Goal: Navigation & Orientation: Understand site structure

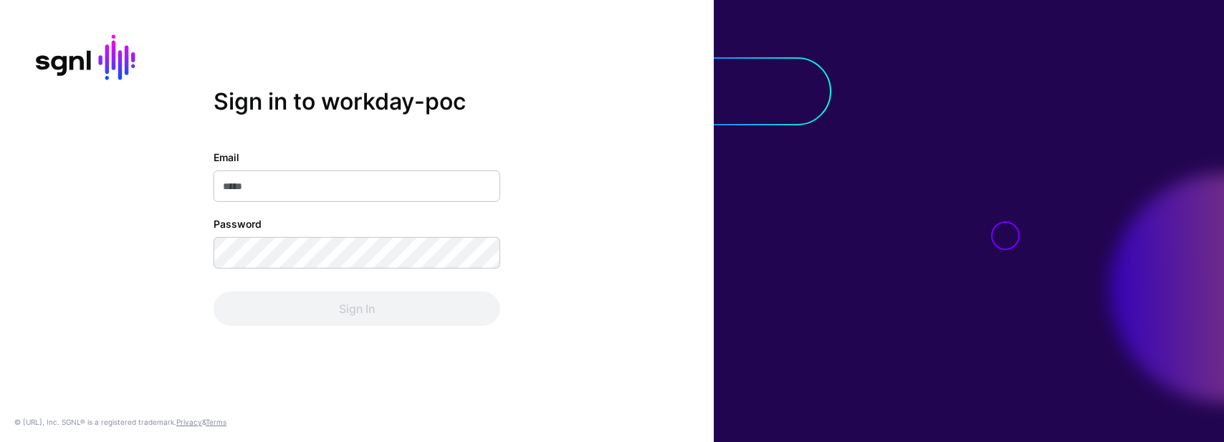
click at [250, 186] on input "Email" at bounding box center [357, 187] width 287 height 32
type input "**********"
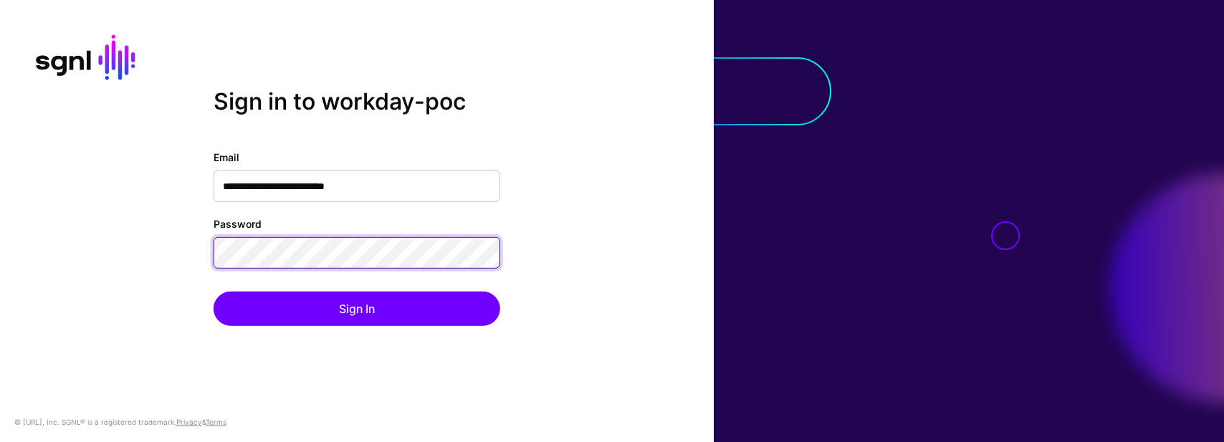
click at [357, 308] on button "Sign In" at bounding box center [357, 309] width 287 height 34
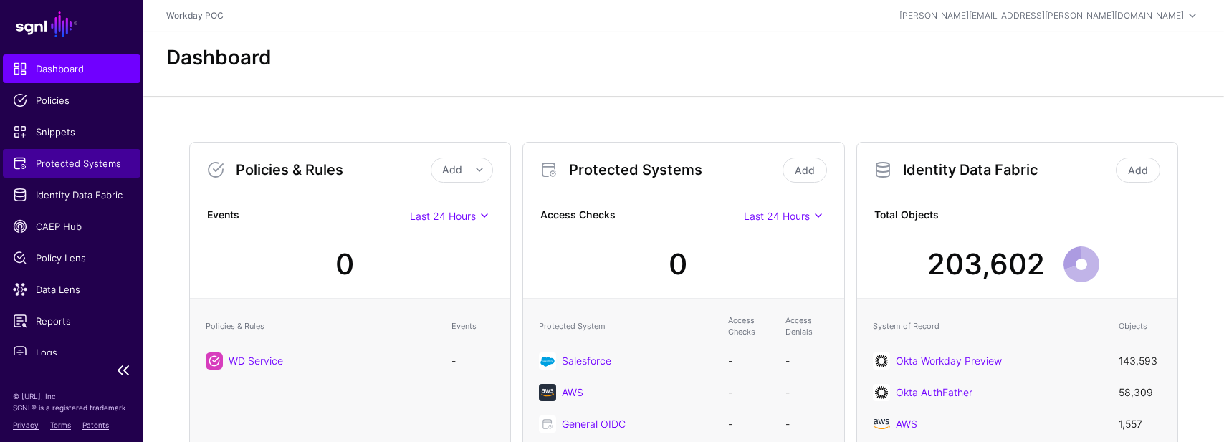
click at [52, 168] on span "Protected Systems" at bounding box center [72, 163] width 118 height 14
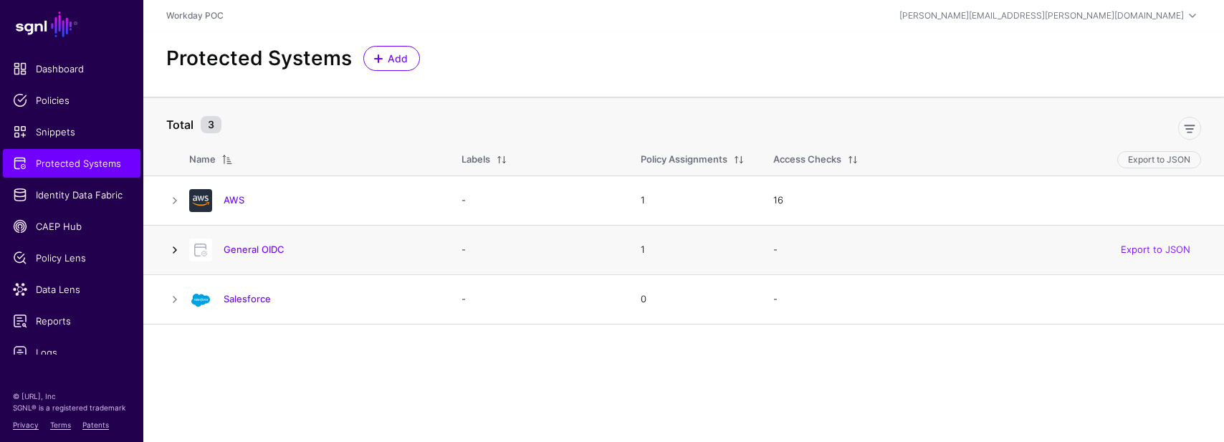
click at [171, 254] on link at bounding box center [174, 249] width 17 height 17
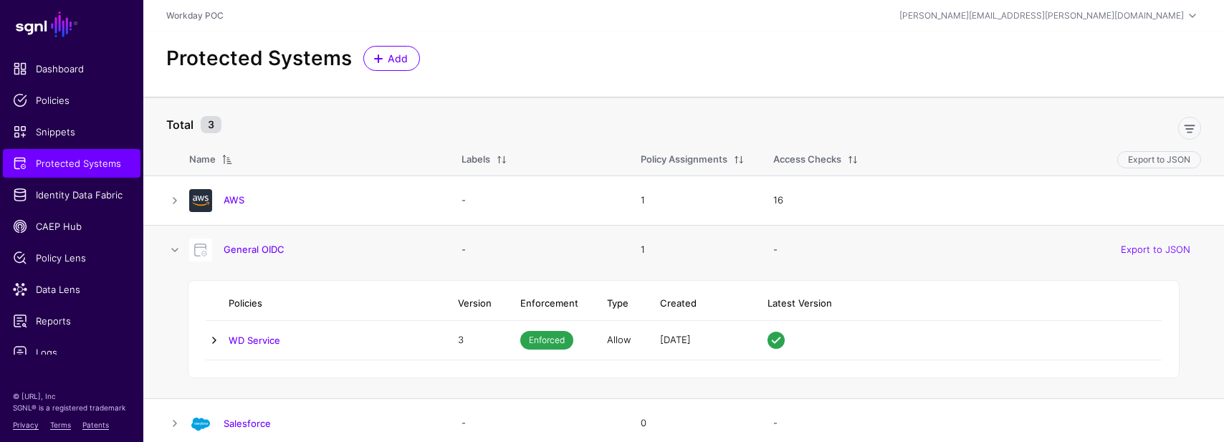
click at [212, 340] on link at bounding box center [214, 340] width 17 height 17
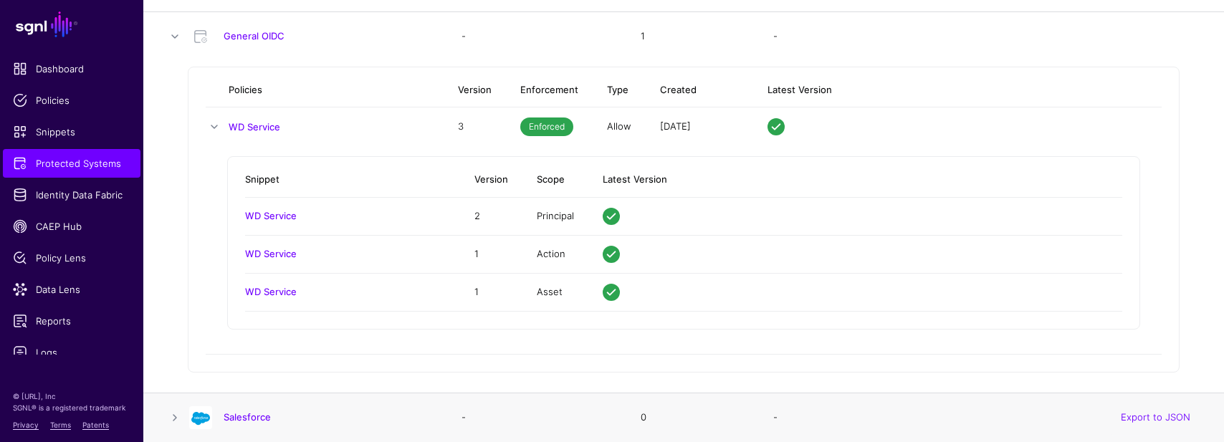
scroll to position [213, 0]
click at [173, 418] on link at bounding box center [174, 418] width 17 height 17
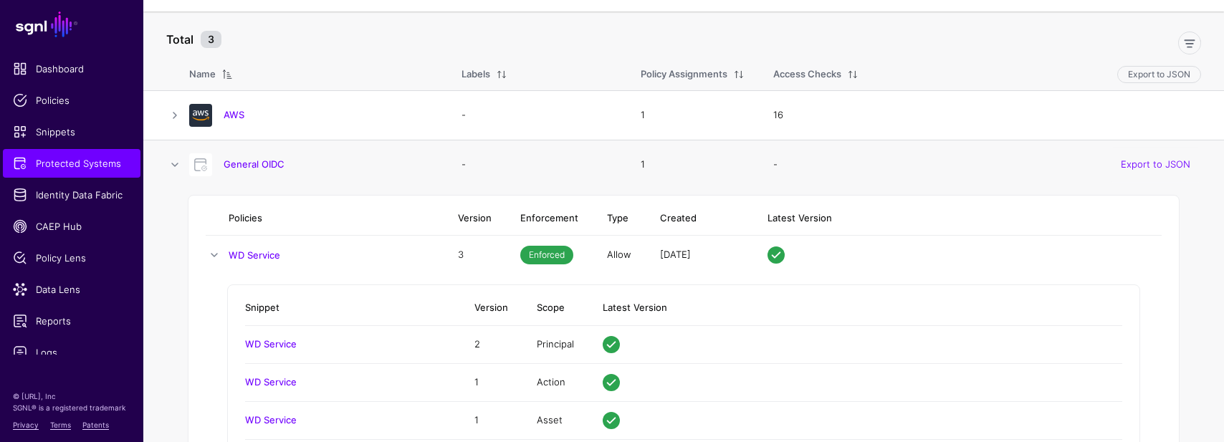
scroll to position [84, 0]
click at [251, 160] on link "General OIDC" at bounding box center [254, 165] width 61 height 11
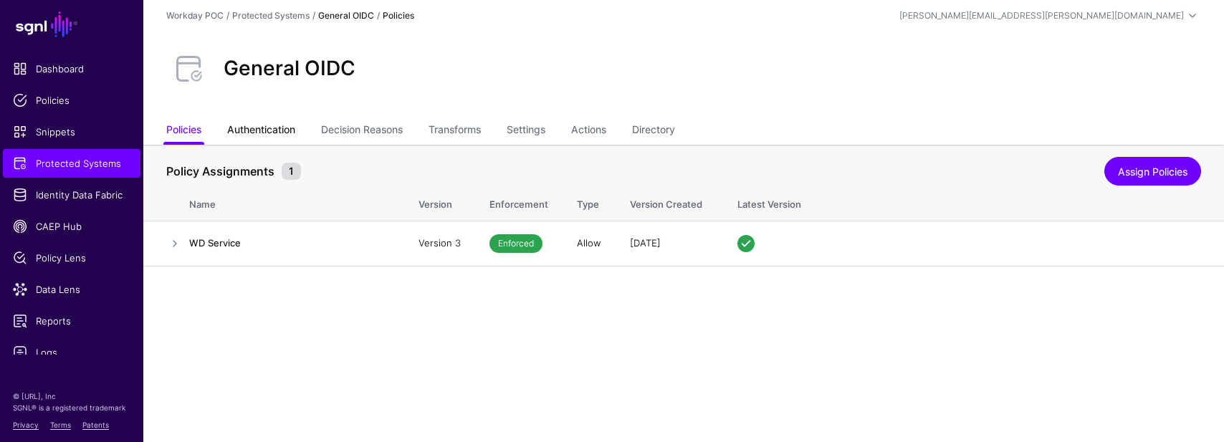
click at [267, 129] on link "Authentication" at bounding box center [261, 131] width 68 height 27
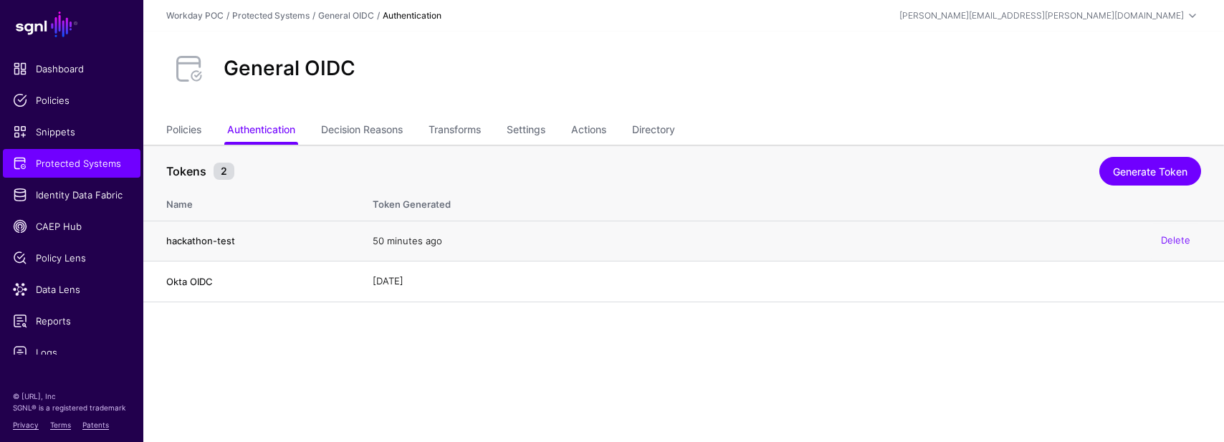
click at [195, 240] on h4 "hackathon-test" at bounding box center [255, 240] width 178 height 13
click at [188, 286] on h4 "Okta OIDC" at bounding box center [255, 281] width 178 height 13
click at [225, 241] on h4 "hackathon-test" at bounding box center [255, 240] width 178 height 13
click at [359, 131] on link "Decision Reasons" at bounding box center [362, 131] width 82 height 27
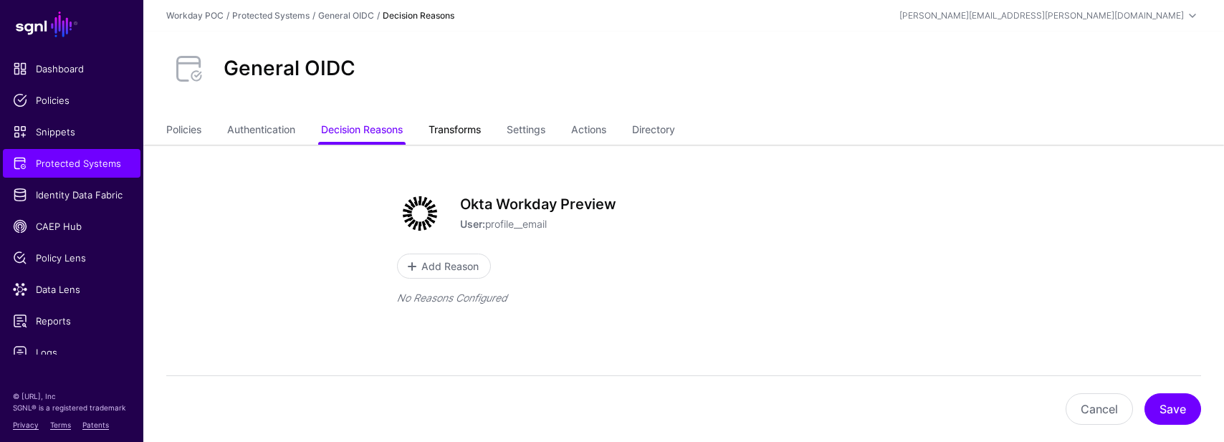
click at [468, 127] on link "Transforms" at bounding box center [454, 131] width 52 height 27
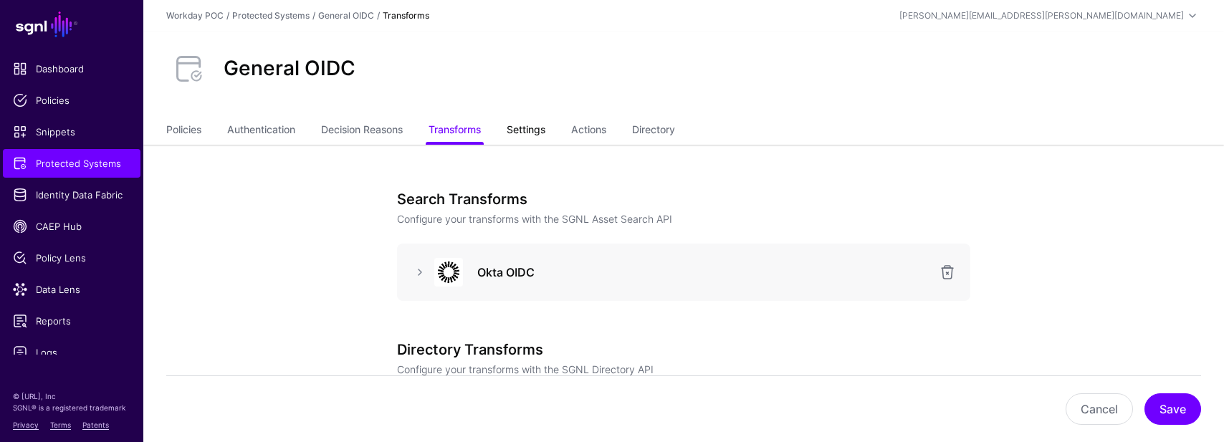
click at [526, 129] on link "Settings" at bounding box center [526, 131] width 39 height 27
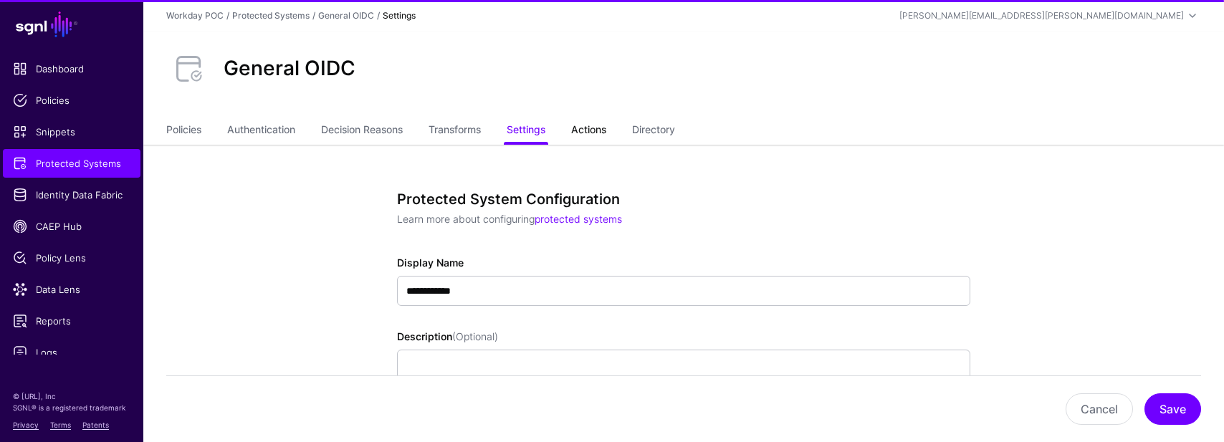
click at [590, 129] on link "Actions" at bounding box center [588, 131] width 35 height 27
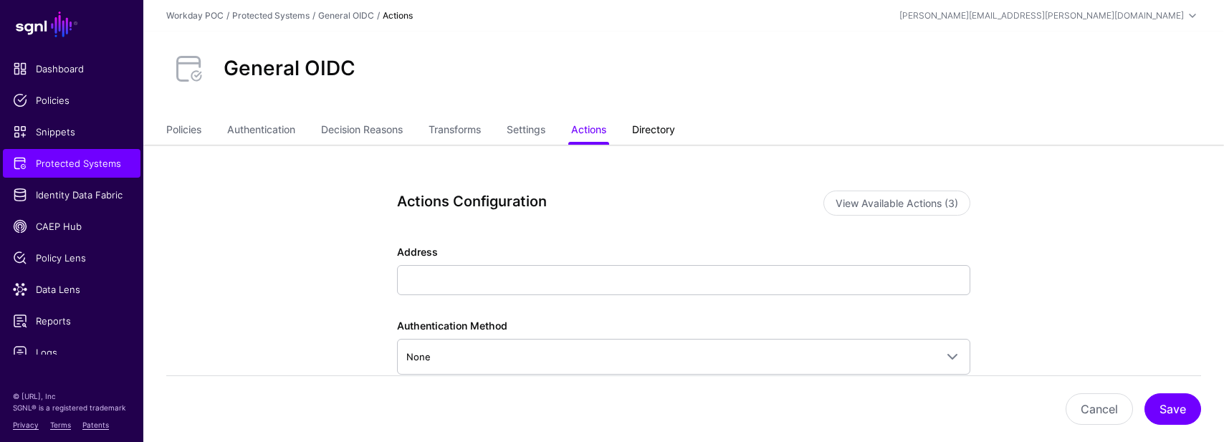
click at [656, 130] on link "Directory" at bounding box center [653, 131] width 43 height 27
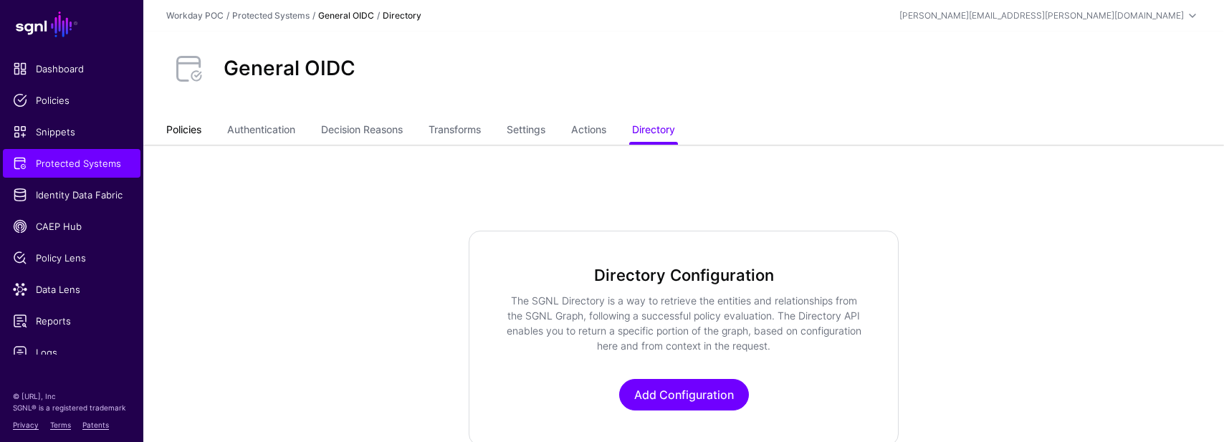
click at [193, 126] on link "Policies" at bounding box center [183, 131] width 35 height 27
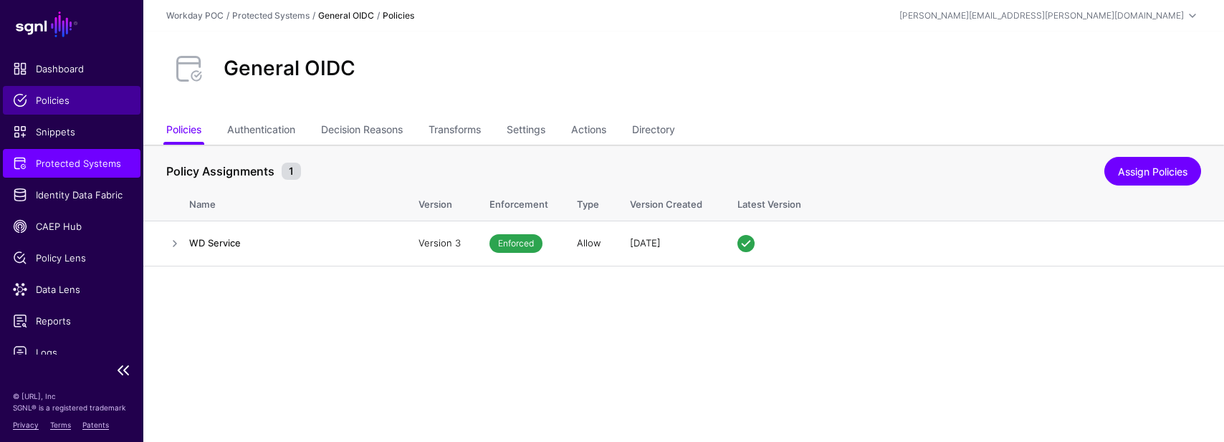
click at [65, 97] on span "Policies" at bounding box center [72, 100] width 118 height 14
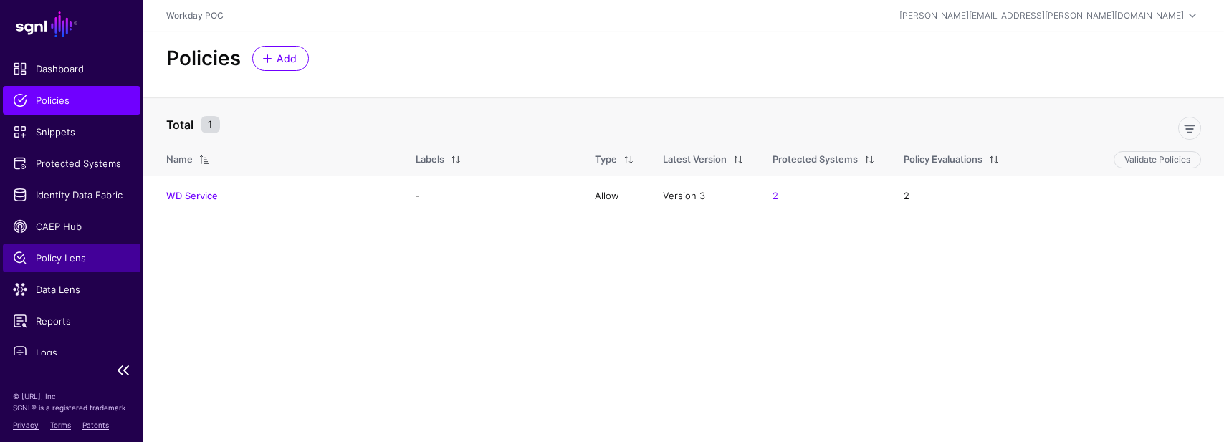
click at [44, 250] on link "Policy Lens" at bounding box center [72, 258] width 138 height 29
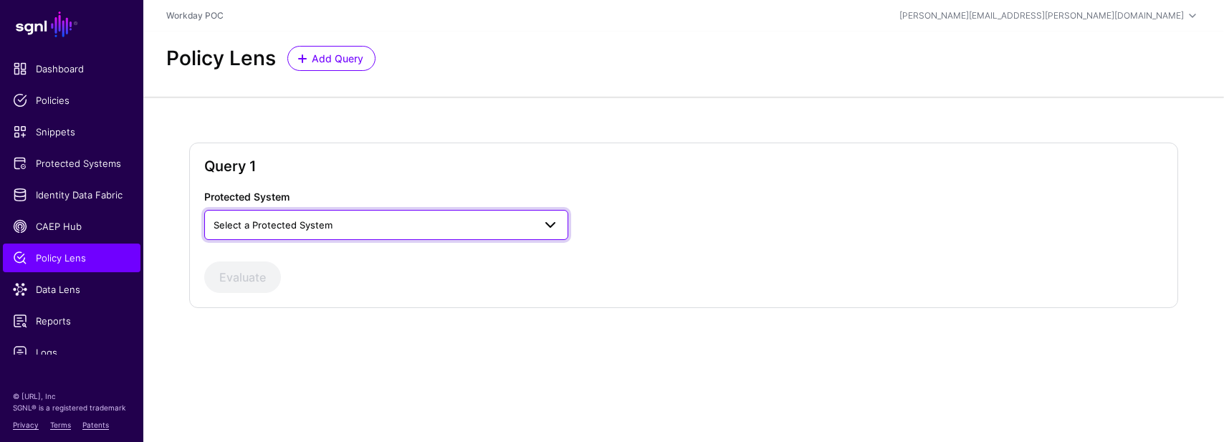
click at [449, 226] on span "Select a Protected System" at bounding box center [374, 225] width 320 height 16
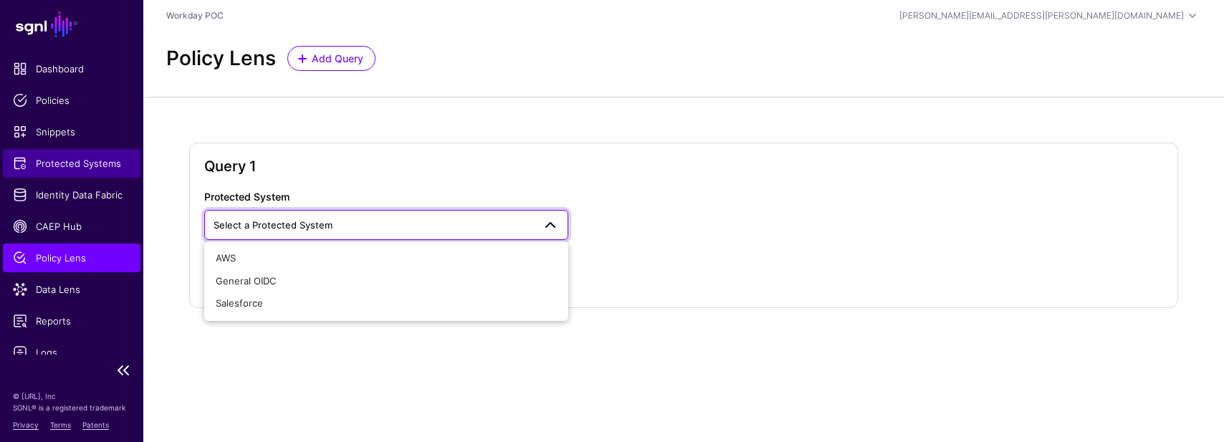
click at [63, 155] on link "Protected Systems" at bounding box center [72, 163] width 138 height 29
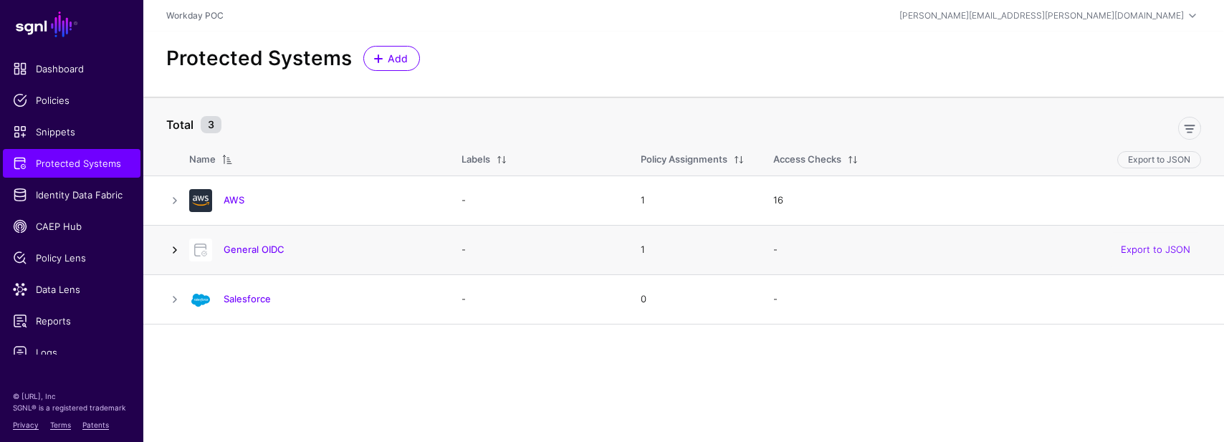
click at [174, 251] on link at bounding box center [174, 249] width 17 height 17
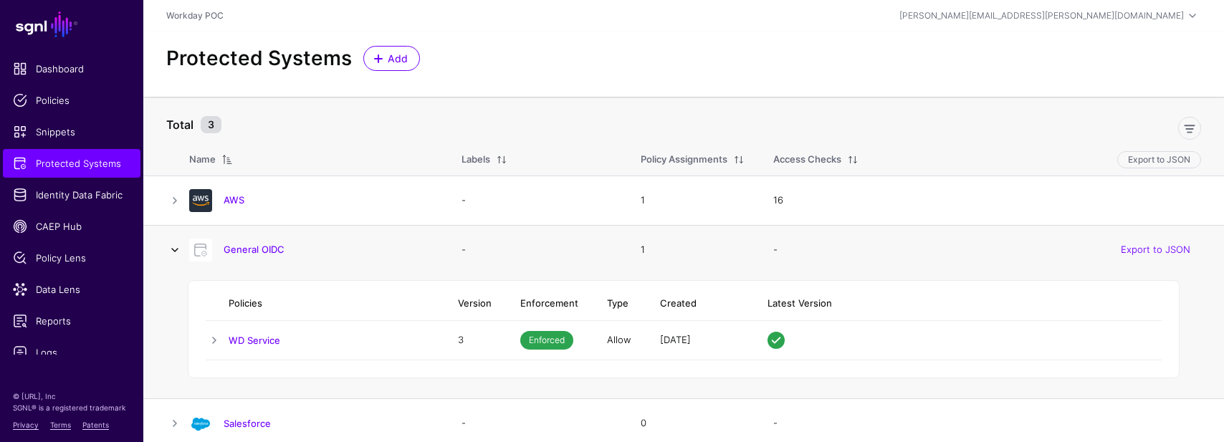
click at [174, 251] on link at bounding box center [174, 249] width 17 height 17
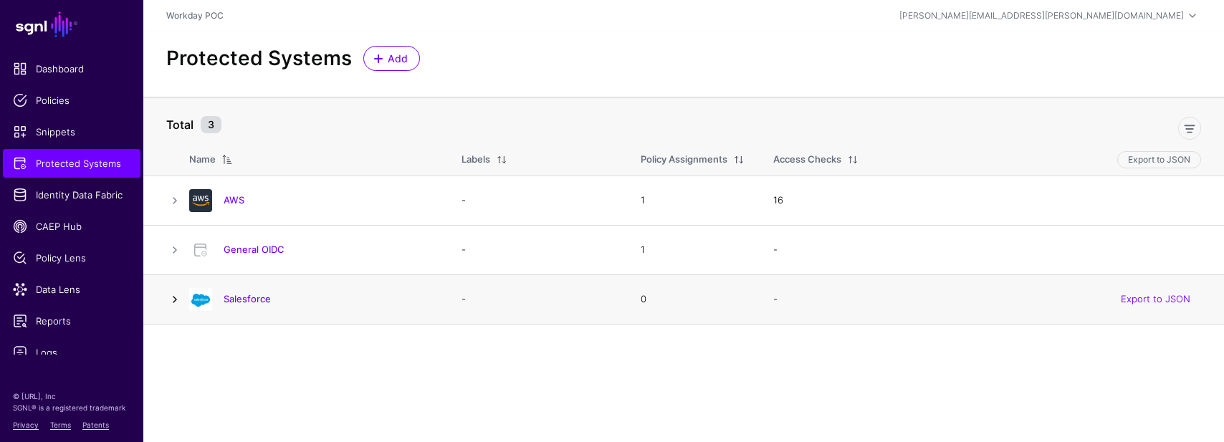
click at [172, 299] on link at bounding box center [174, 299] width 17 height 17
click at [172, 199] on link at bounding box center [174, 200] width 17 height 17
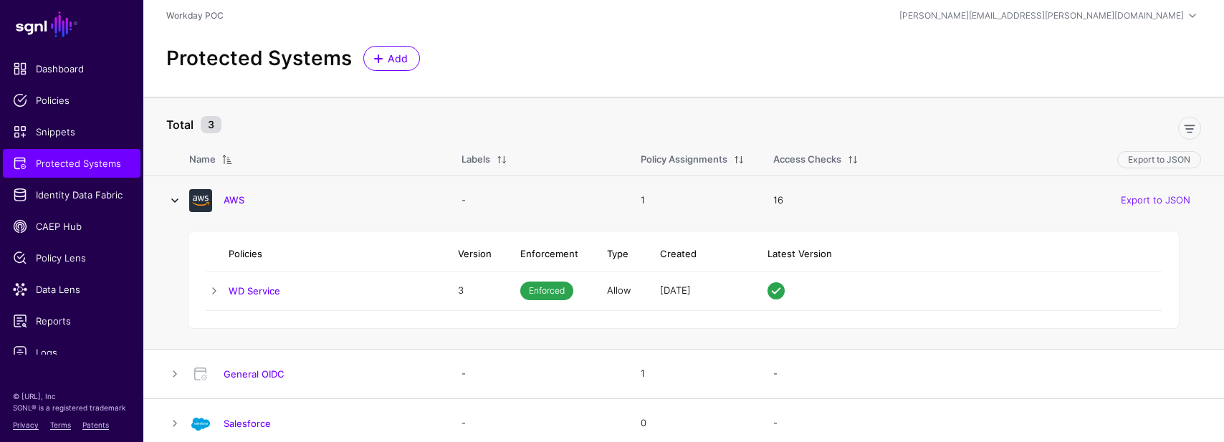
click at [172, 199] on link at bounding box center [174, 200] width 17 height 17
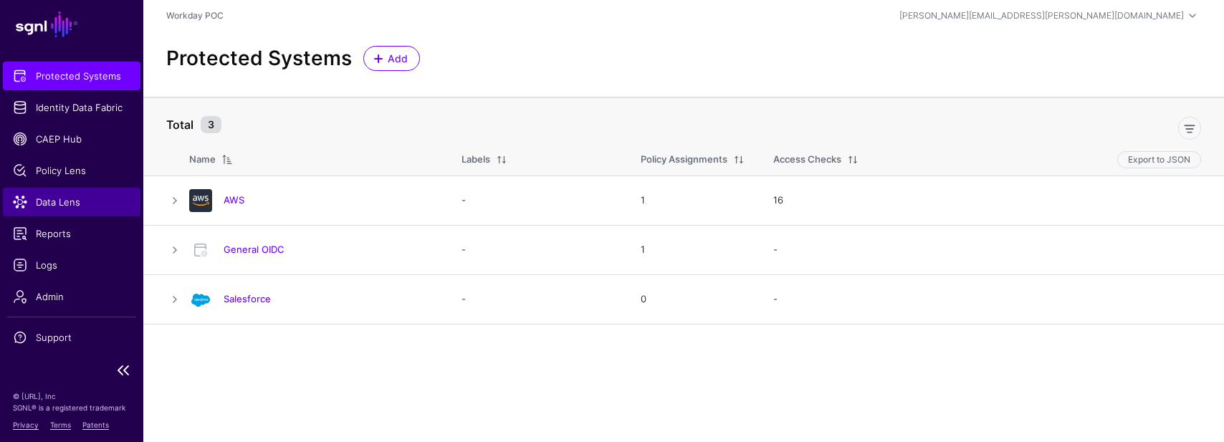
scroll to position [87, 0]
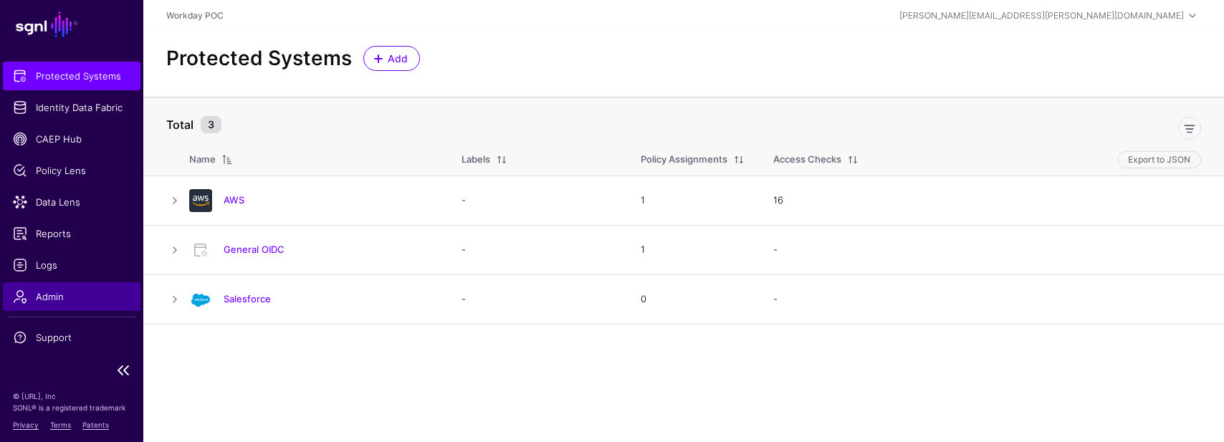
click at [36, 297] on span "Admin" at bounding box center [72, 296] width 118 height 14
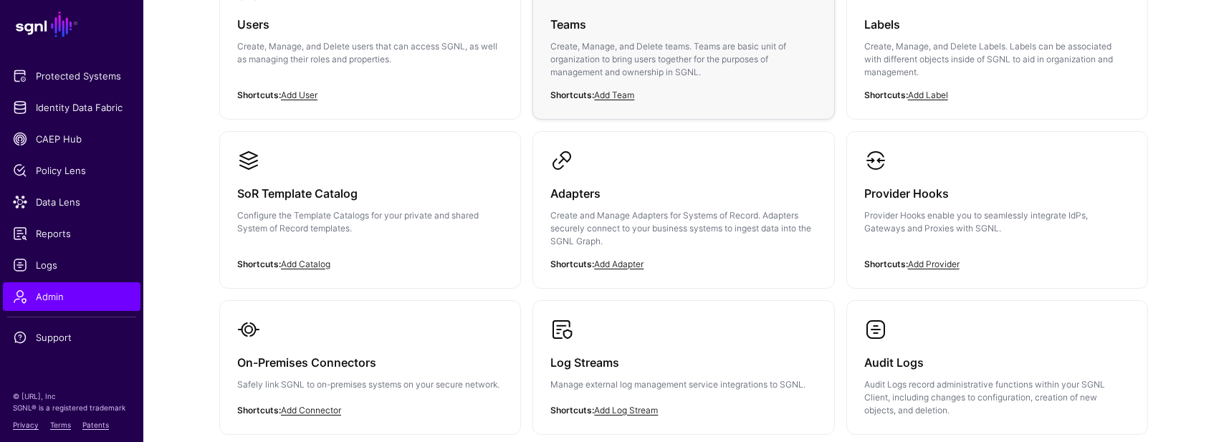
scroll to position [195, 0]
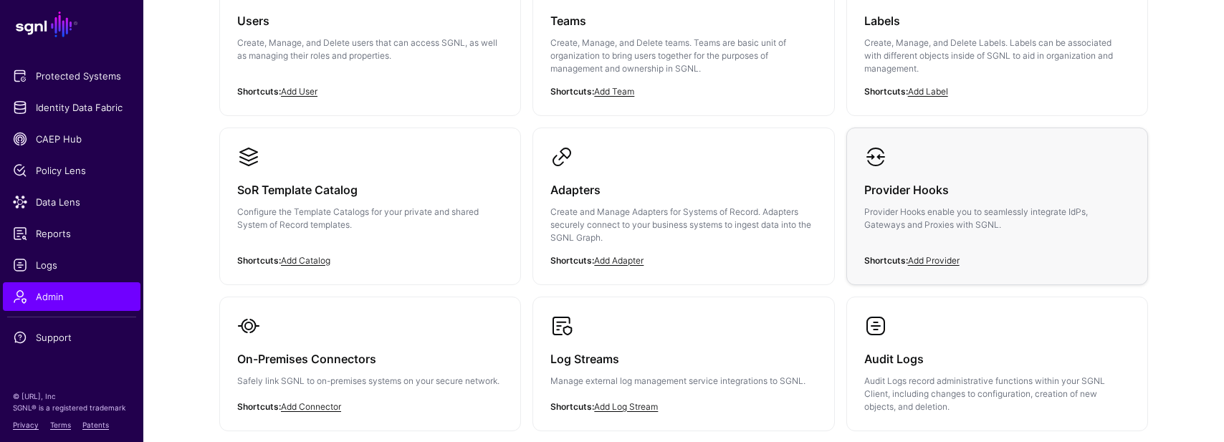
click at [961, 196] on h3 "Provider Hooks" at bounding box center [997, 190] width 266 height 20
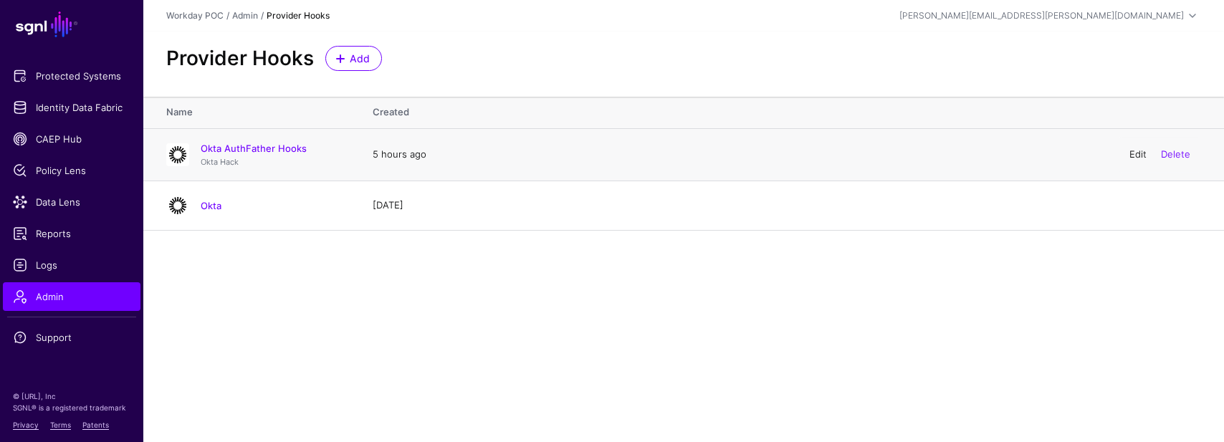
click at [1136, 155] on link "Edit" at bounding box center [1137, 153] width 17 height 11
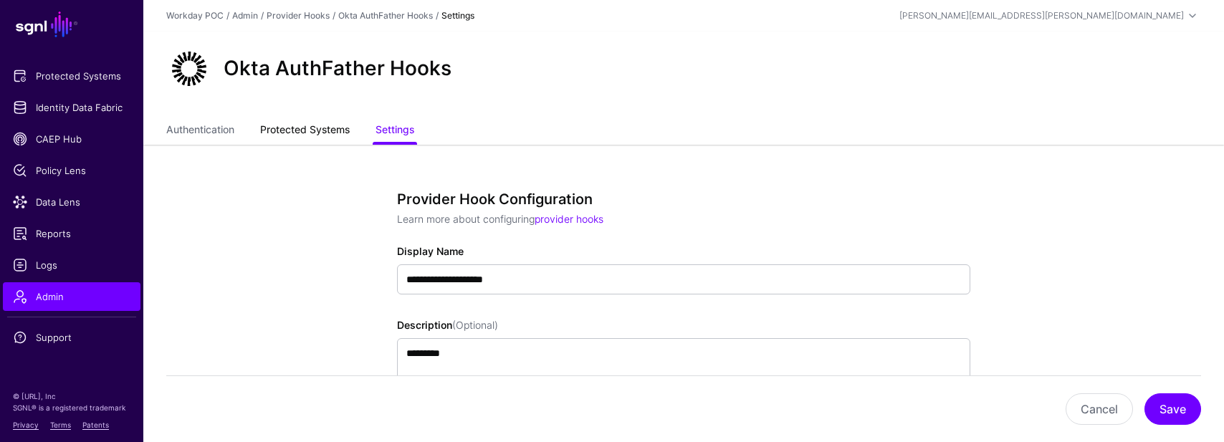
click at [305, 127] on link "Protected Systems" at bounding box center [305, 131] width 90 height 27
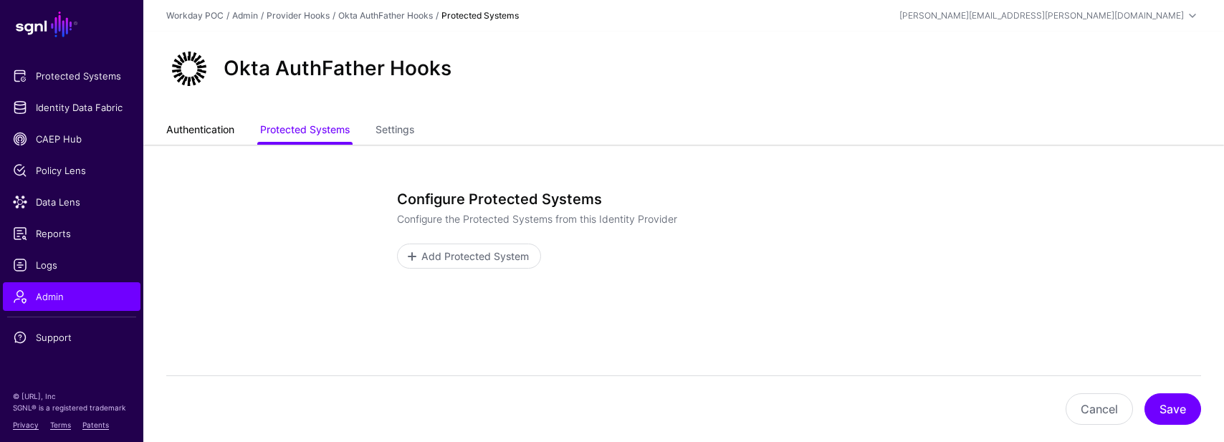
click at [213, 128] on link "Authentication" at bounding box center [200, 131] width 68 height 27
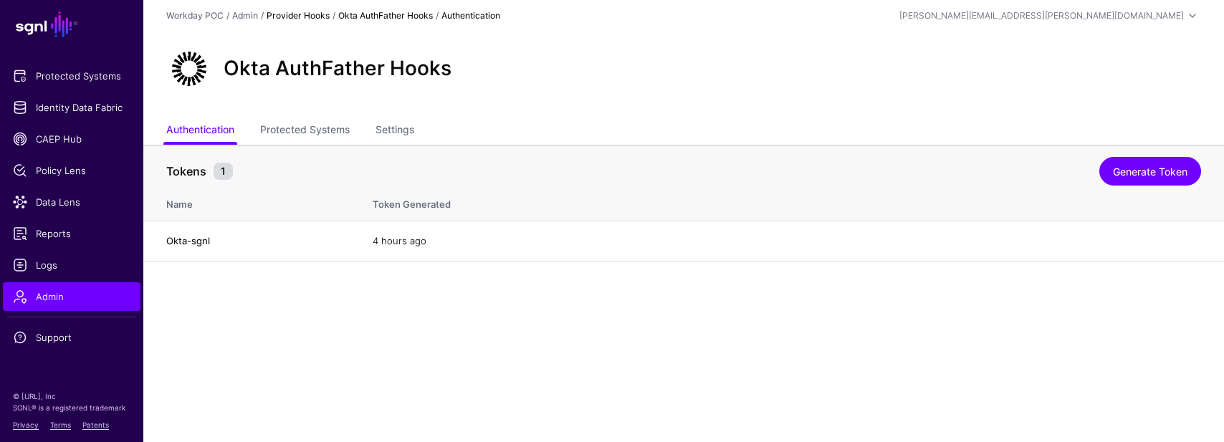
click at [274, 19] on link "Provider Hooks" at bounding box center [298, 15] width 63 height 11
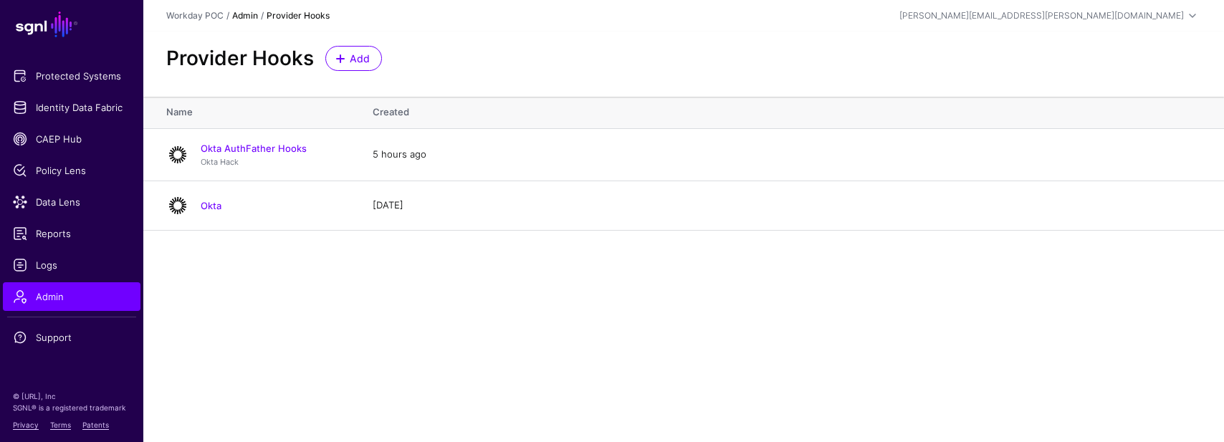
click at [239, 10] on link "Admin" at bounding box center [245, 15] width 26 height 11
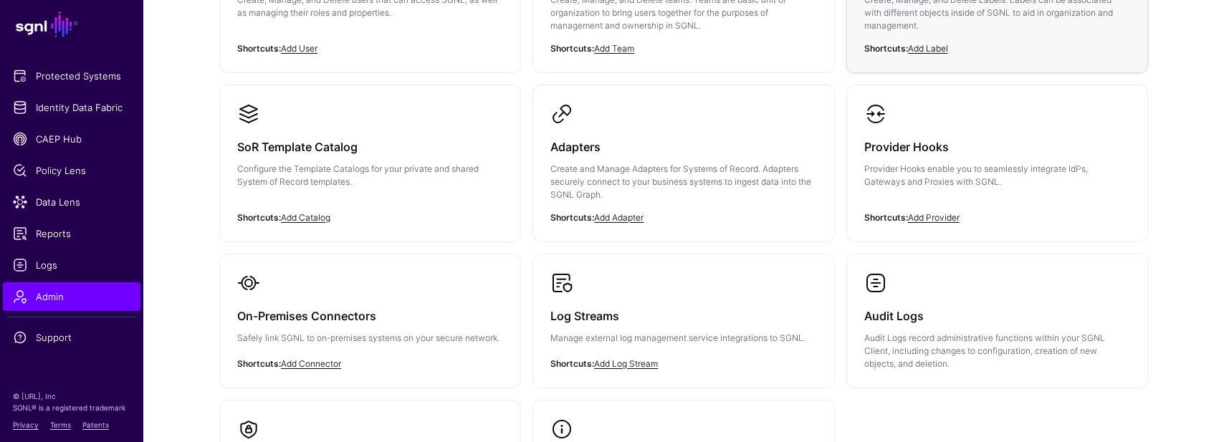
scroll to position [239, 0]
click at [681, 171] on p "Create and Manage Adapters for Systems of Record. Adapters securely connect to …" at bounding box center [683, 181] width 266 height 39
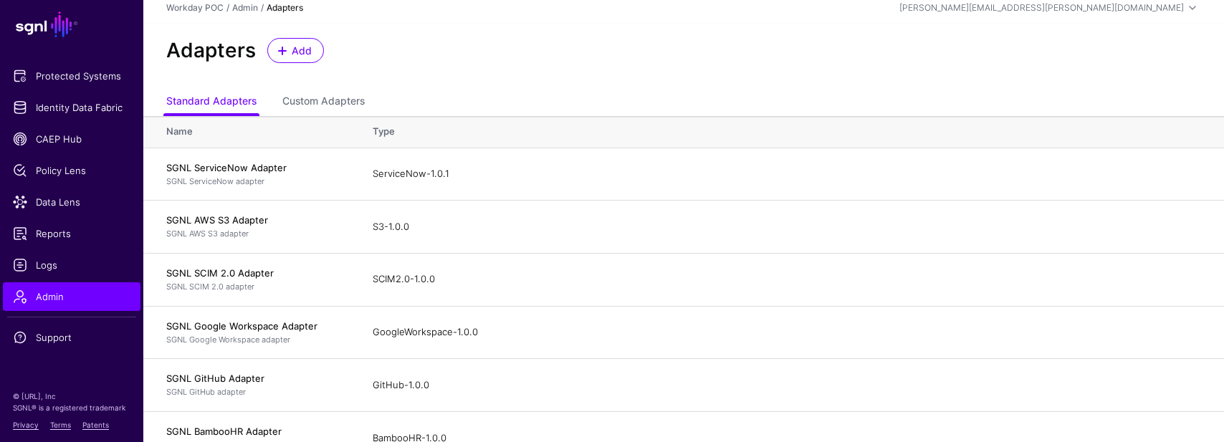
scroll to position [7, 0]
click at [330, 100] on link "Custom Adapters" at bounding box center [323, 103] width 82 height 27
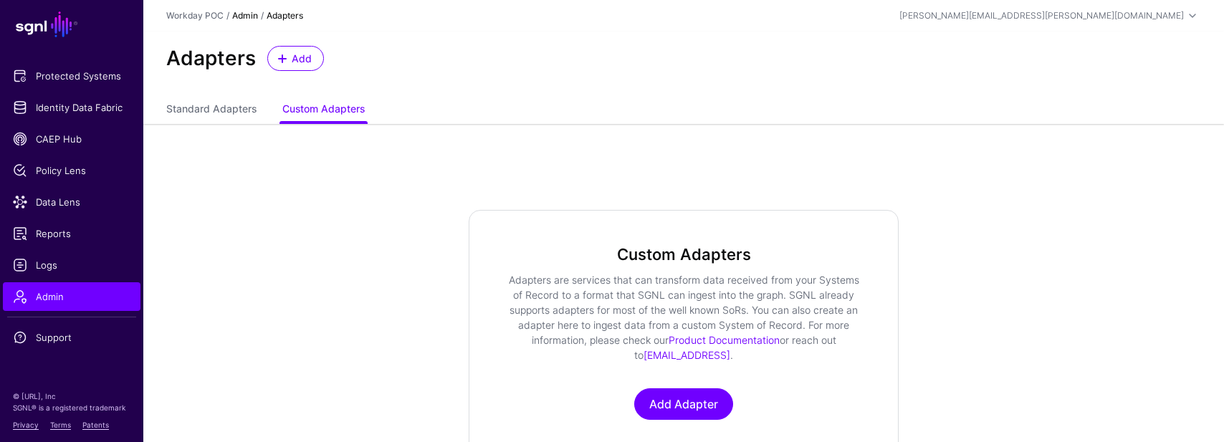
click at [243, 17] on link "Admin" at bounding box center [245, 15] width 26 height 11
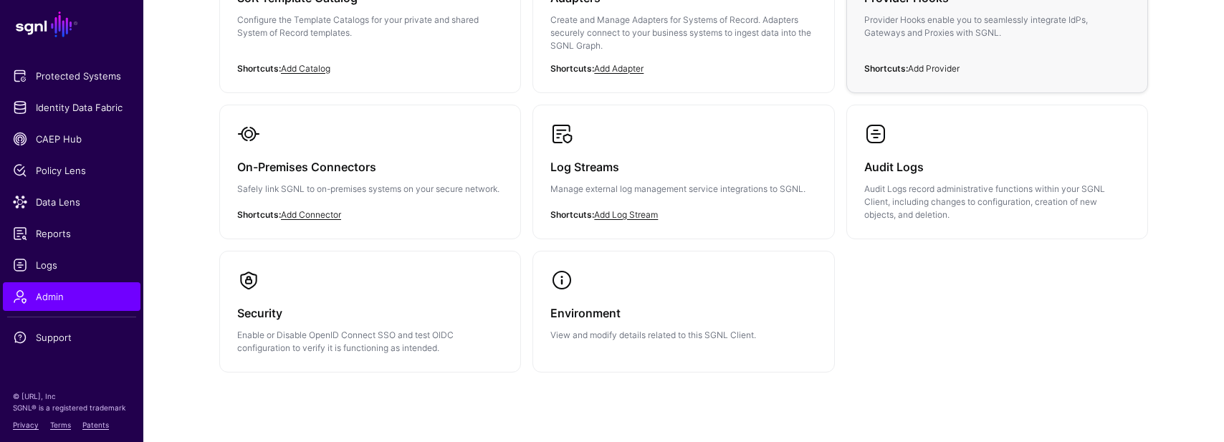
scroll to position [388, 0]
click at [312, 150] on div "On-Premises Connectors Safely link SGNL to on-premises systems on your secure n…" at bounding box center [370, 181] width 266 height 73
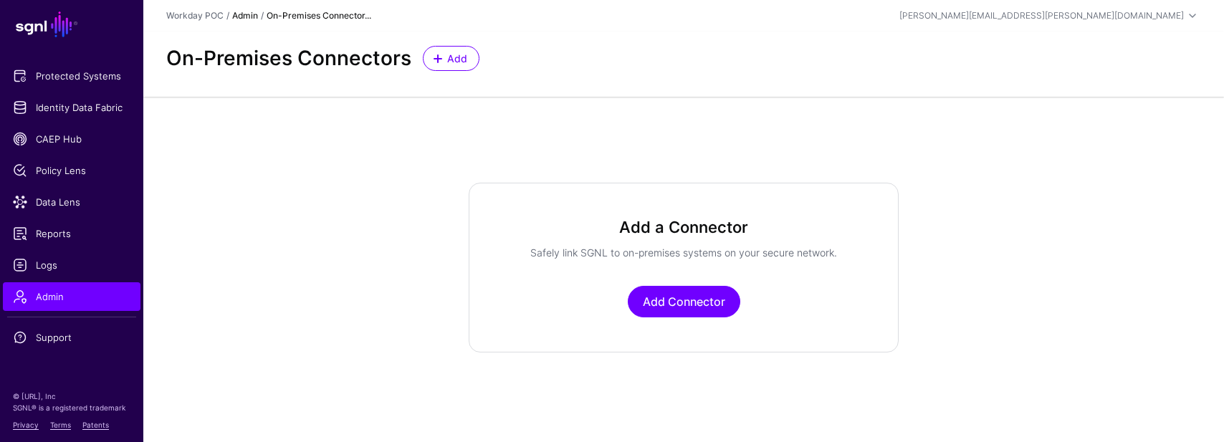
click at [239, 16] on link "Admin" at bounding box center [245, 15] width 26 height 11
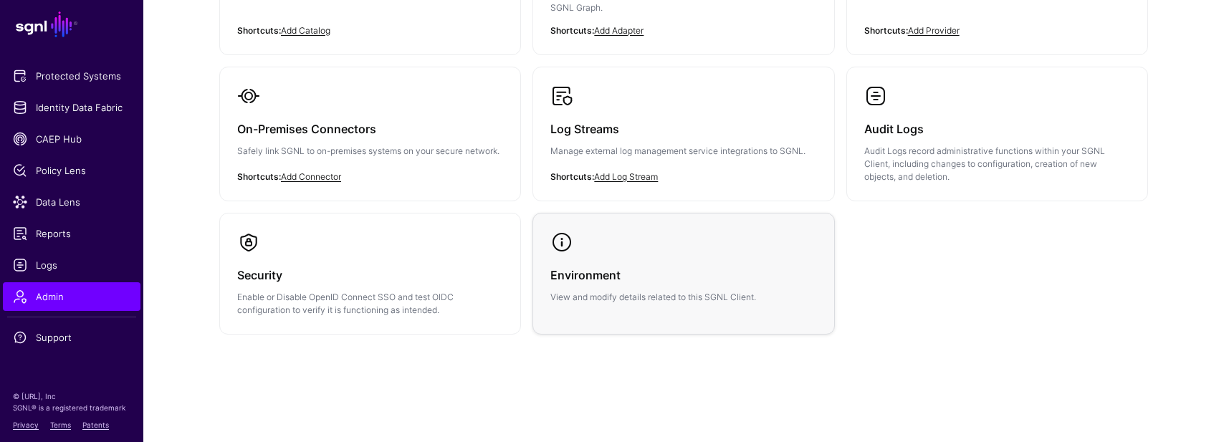
scroll to position [424, 0]
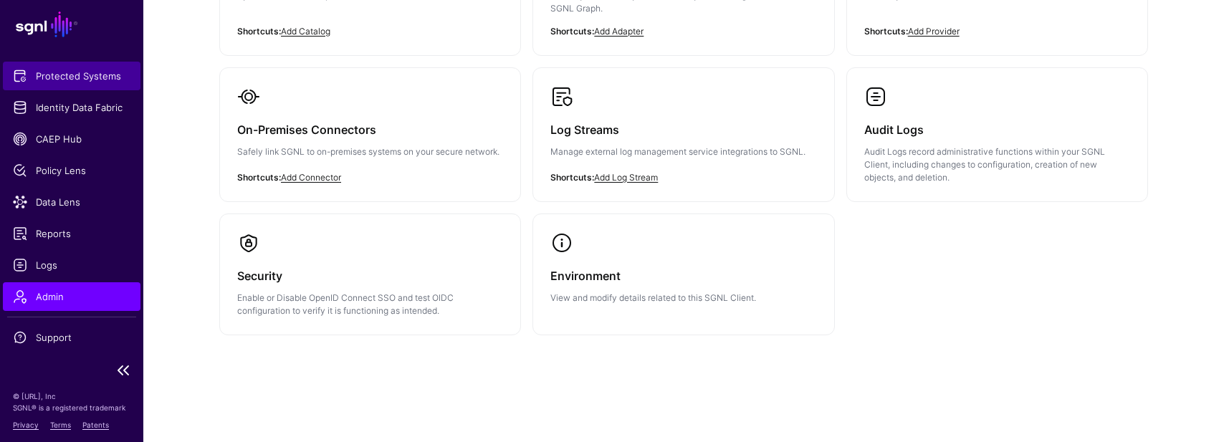
click at [69, 82] on span "Protected Systems" at bounding box center [72, 76] width 118 height 14
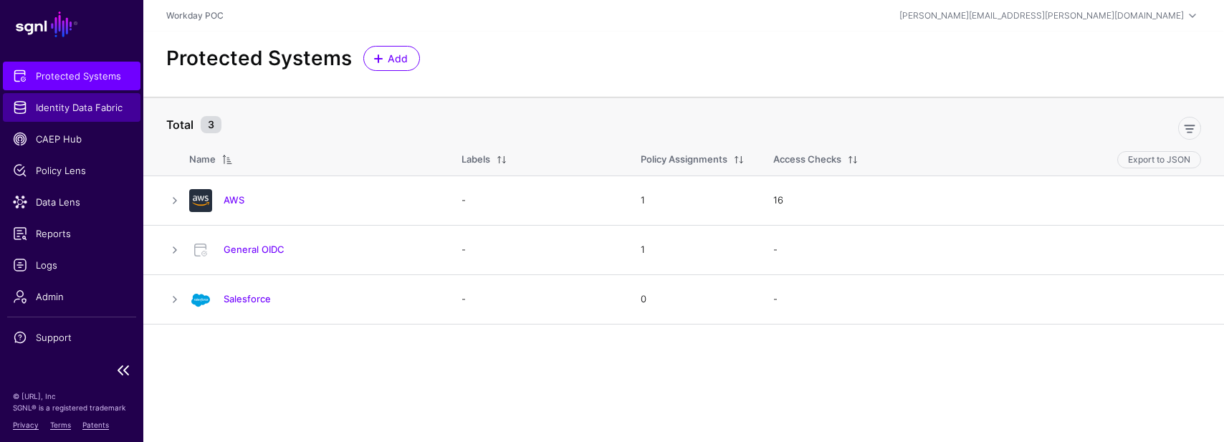
click at [64, 102] on span "Identity Data Fabric" at bounding box center [72, 107] width 118 height 14
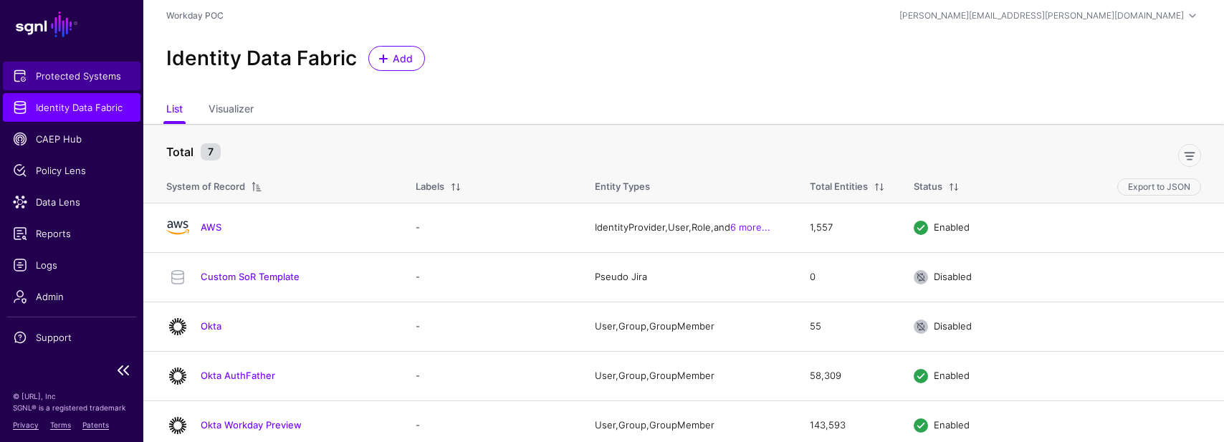
click at [67, 75] on span "Protected Systems" at bounding box center [72, 76] width 118 height 14
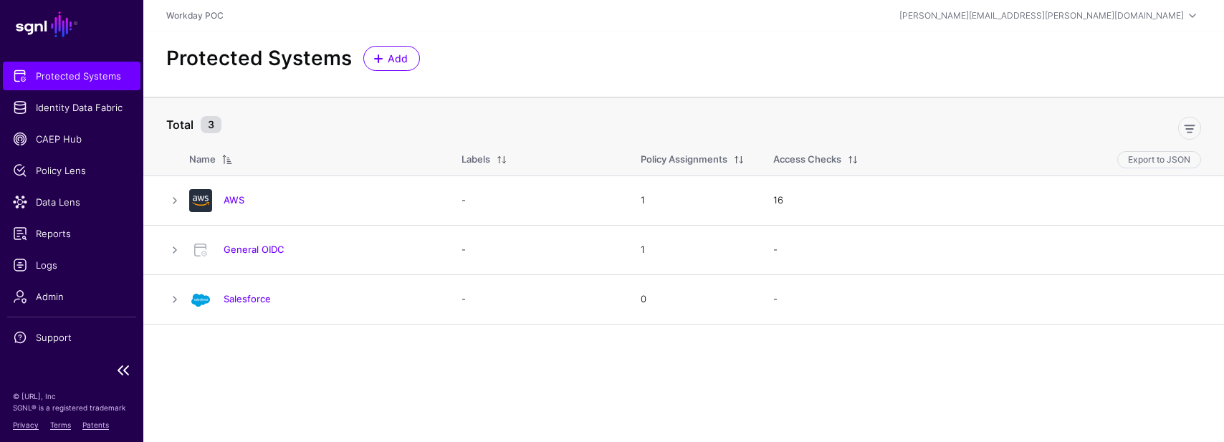
click at [51, 27] on link "SGNL" at bounding box center [72, 25] width 126 height 32
